Goal: Task Accomplishment & Management: Manage account settings

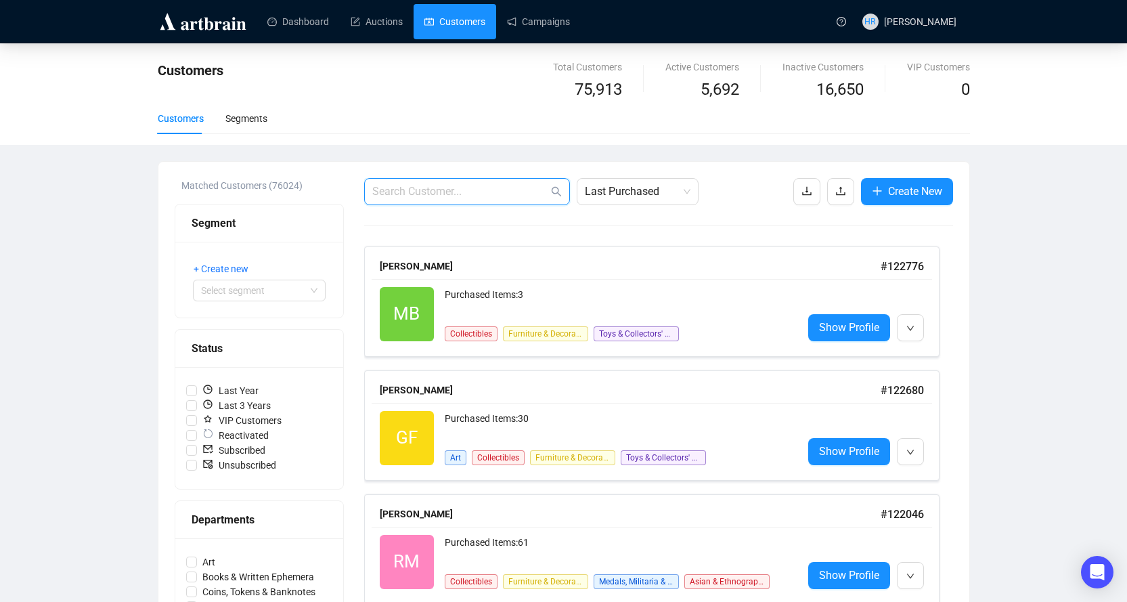
click at [430, 187] on input "text" at bounding box center [460, 191] width 176 height 16
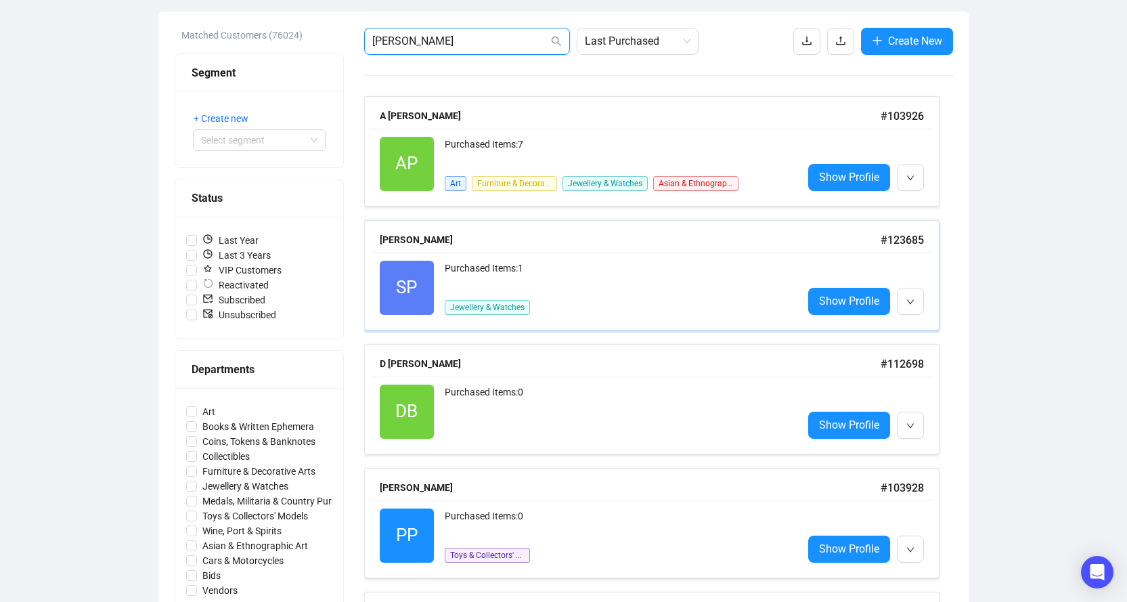
scroll to position [284, 0]
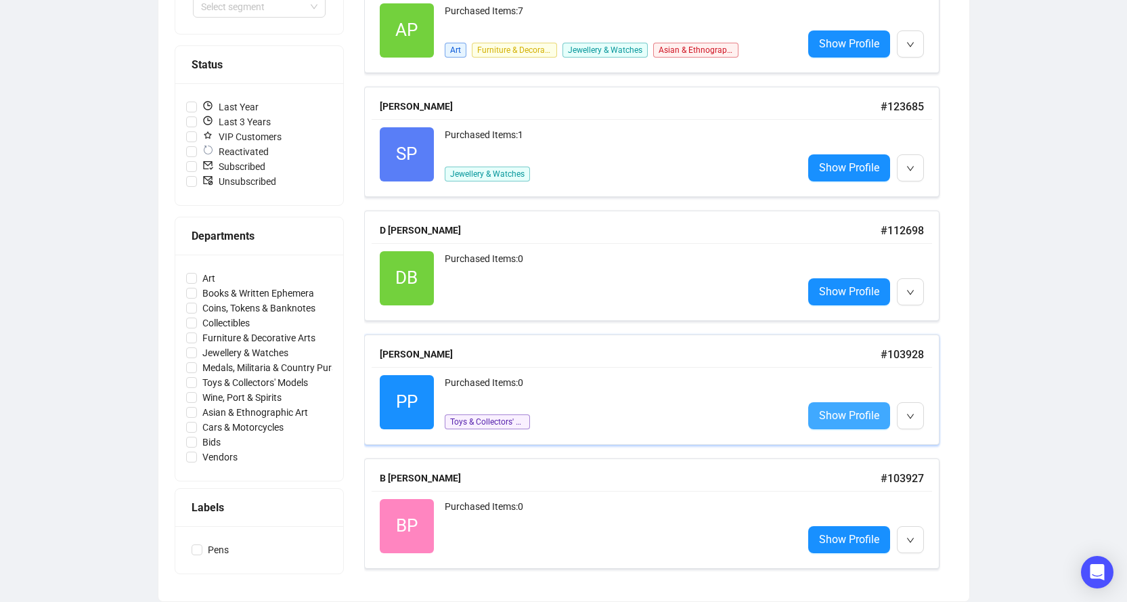
type input "[PERSON_NAME]"
click at [836, 416] on span "Show Profile" at bounding box center [849, 415] width 60 height 17
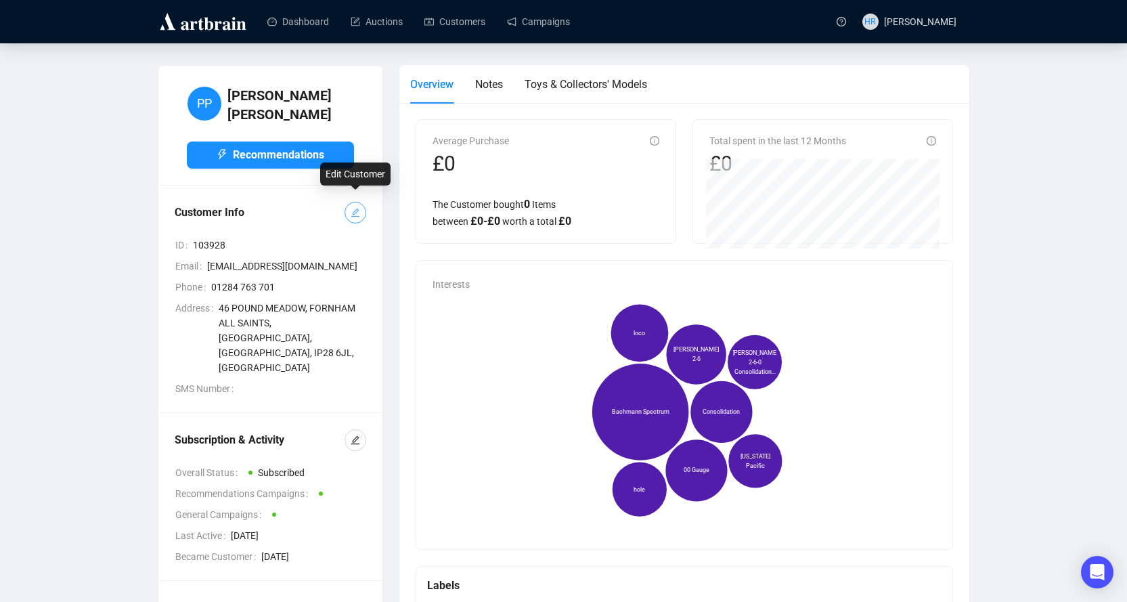
click at [361, 202] on button "button" at bounding box center [356, 213] width 22 height 22
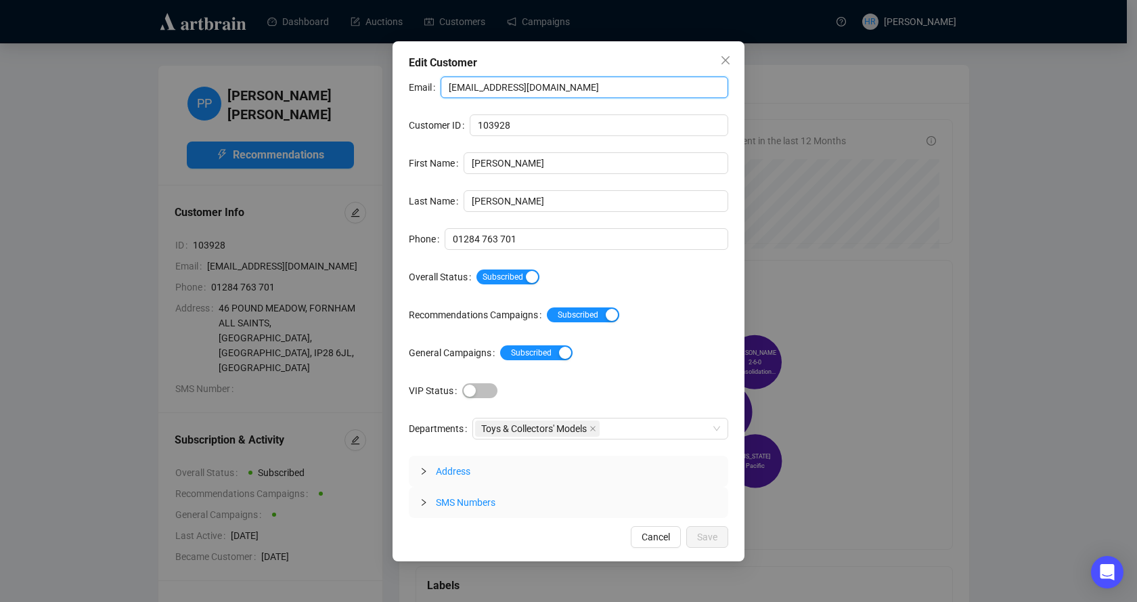
drag, startPoint x: 513, startPoint y: 83, endPoint x: 629, endPoint y: 86, distance: 115.8
click at [629, 86] on input "[EMAIL_ADDRESS][DOMAIN_NAME]" at bounding box center [585, 87] width 288 height 22
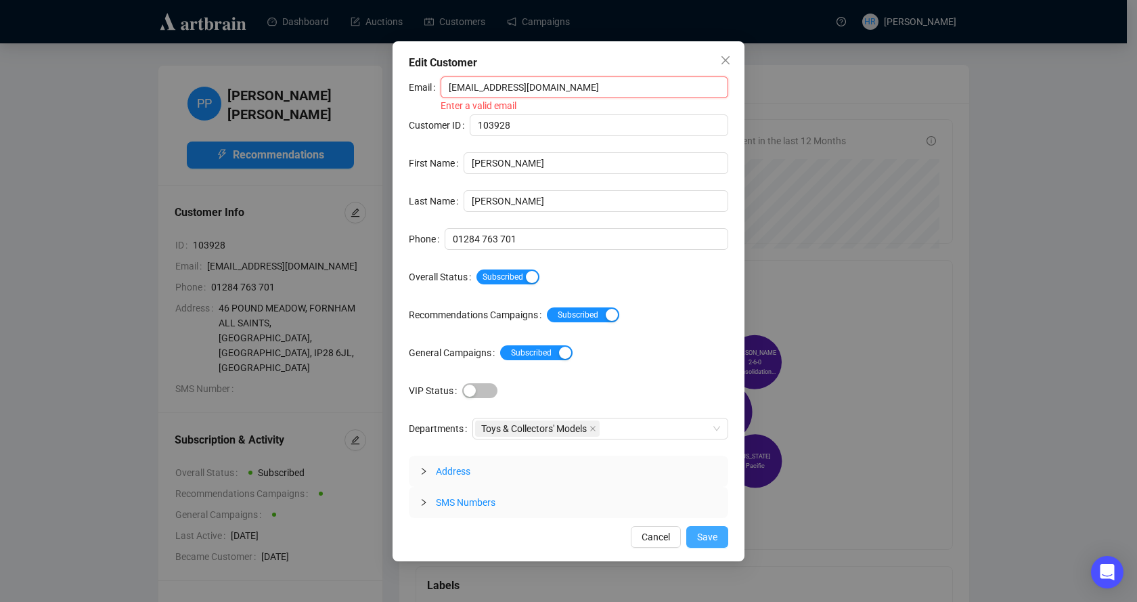
type input "[EMAIL_ADDRESS][DOMAIN_NAME]"
click at [711, 533] on span "Save" at bounding box center [707, 536] width 20 height 15
